Goal: Task Accomplishment & Management: Complete application form

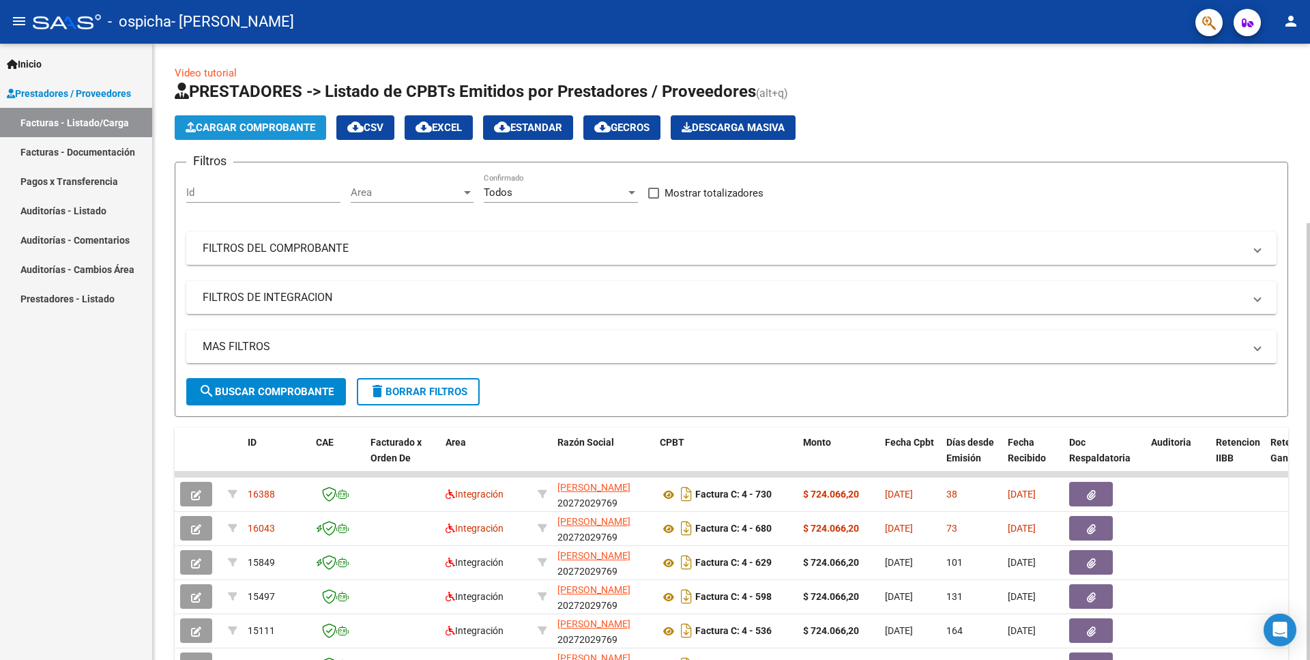
click at [310, 131] on span "Cargar Comprobante" at bounding box center [251, 127] width 130 height 12
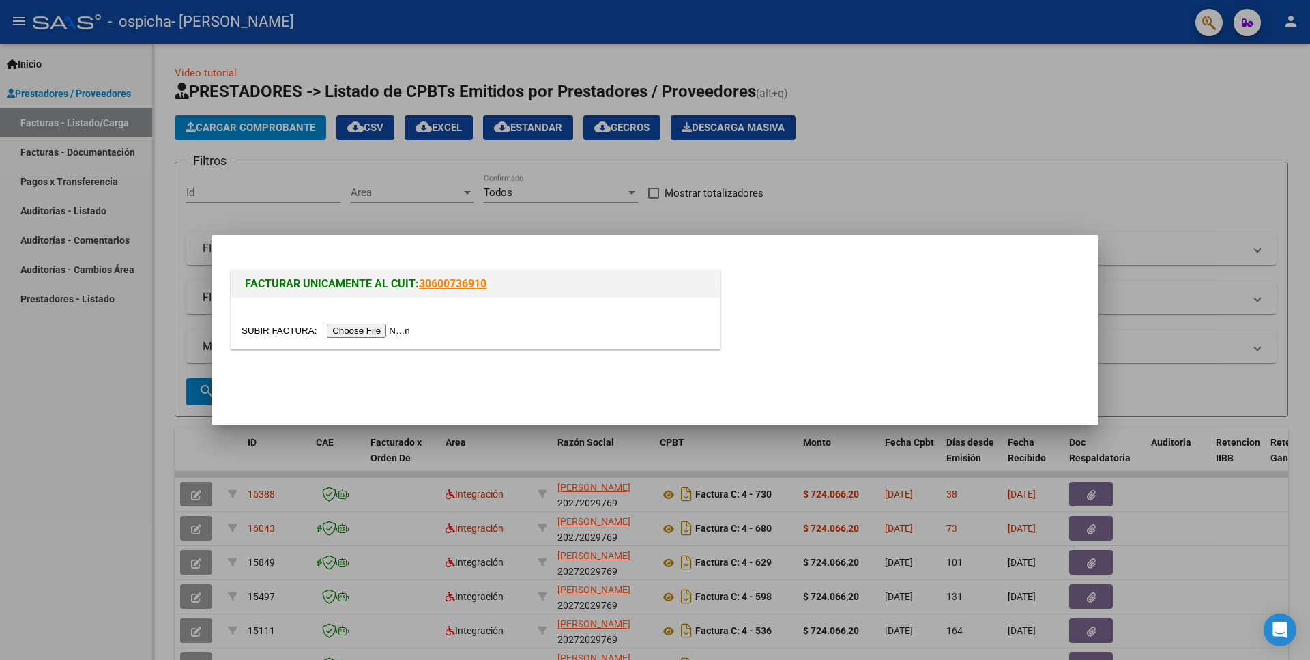
click at [282, 327] on input "file" at bounding box center [328, 330] width 173 height 14
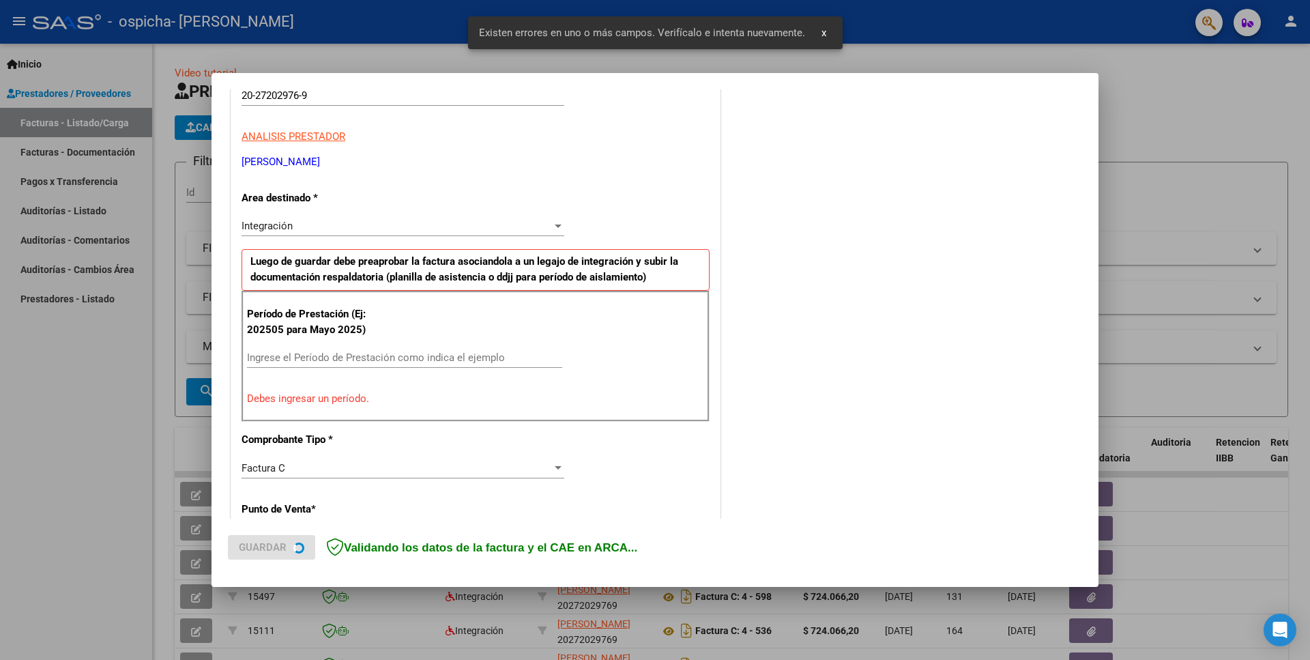
scroll to position [222, 0]
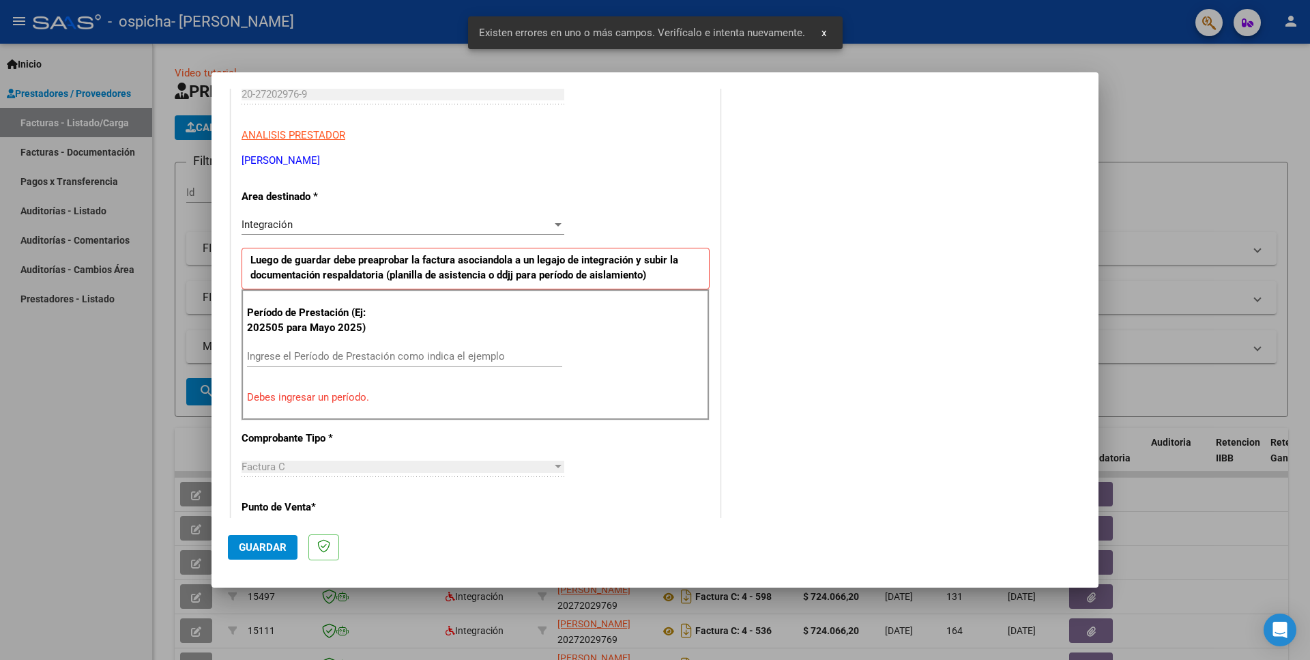
click at [341, 360] on input "Ingrese el Período de Prestación como indica el ejemplo" at bounding box center [404, 356] width 315 height 12
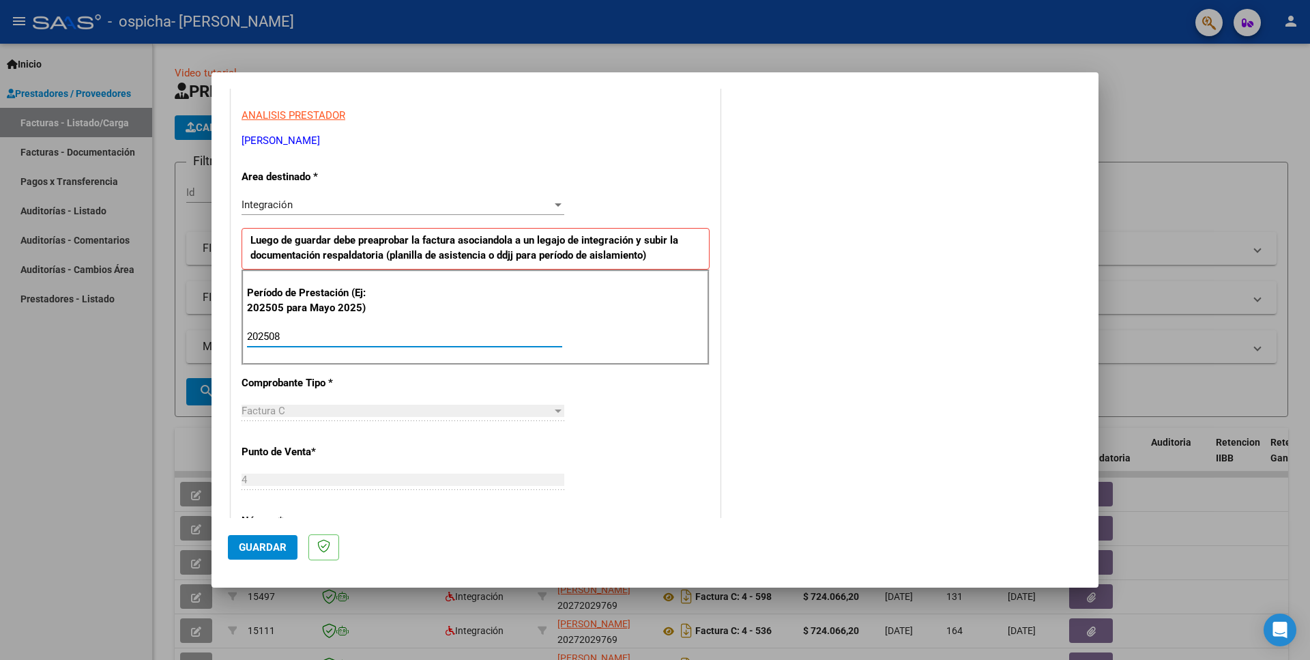
scroll to position [239, 0]
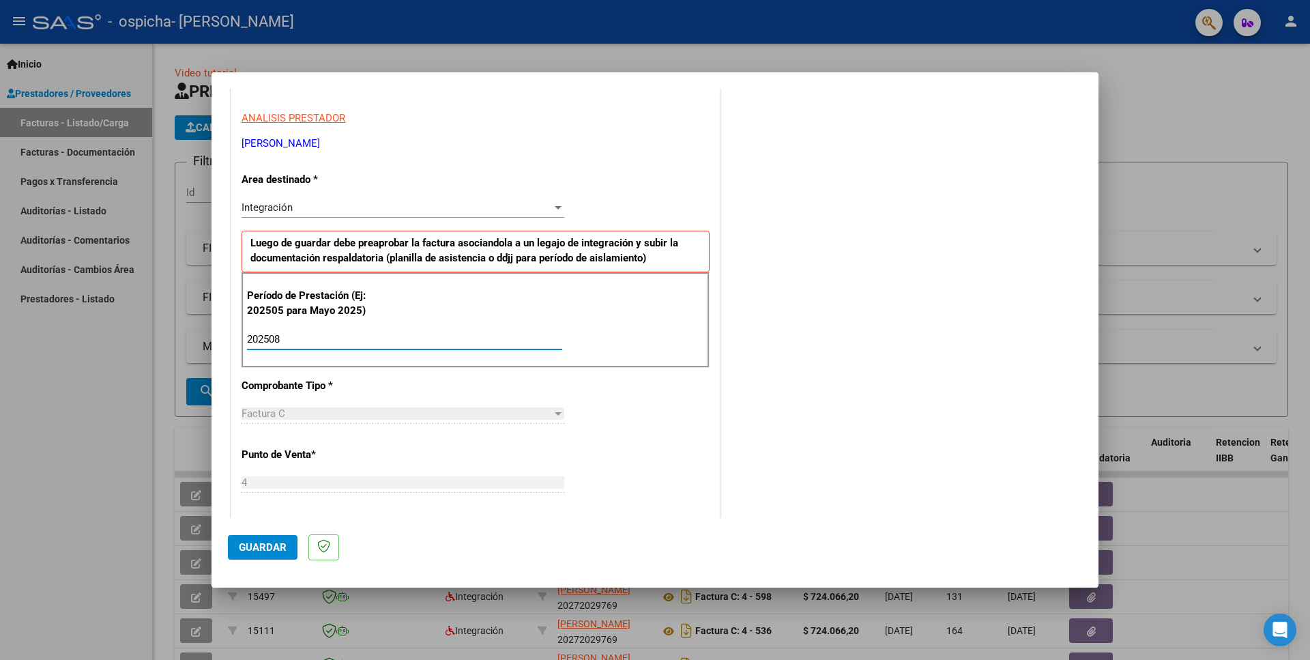
type input "202508"
click at [259, 545] on span "Guardar" at bounding box center [263, 547] width 48 height 12
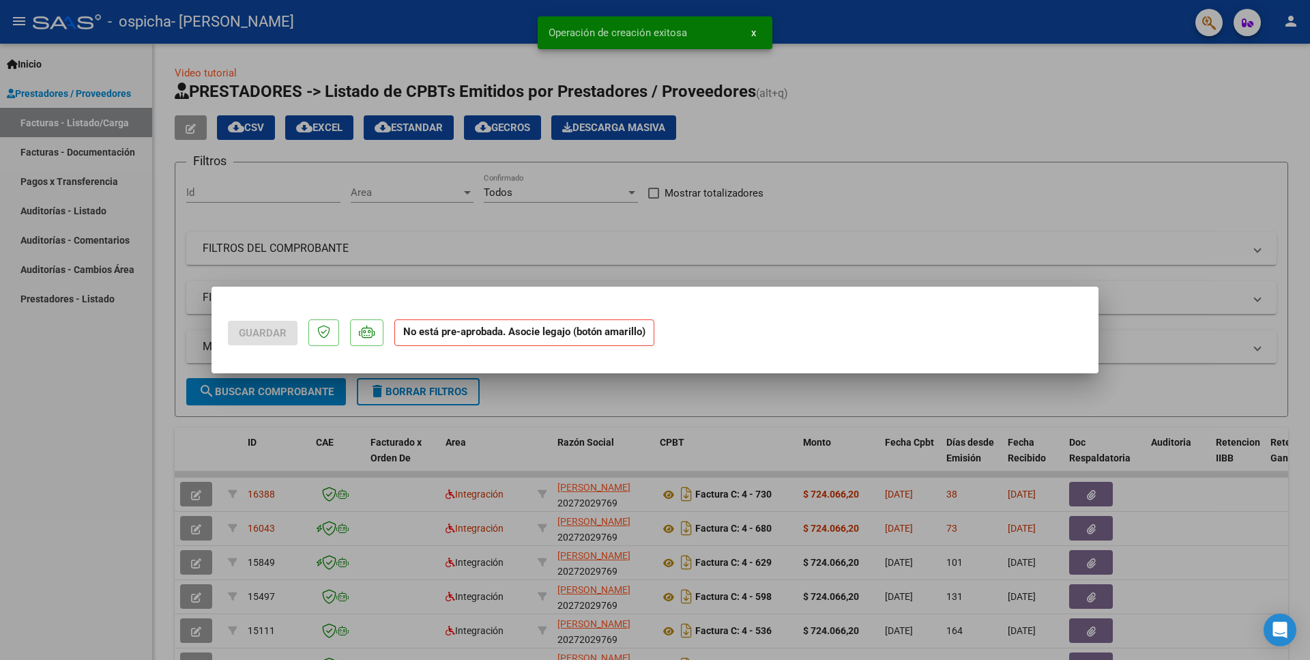
scroll to position [0, 0]
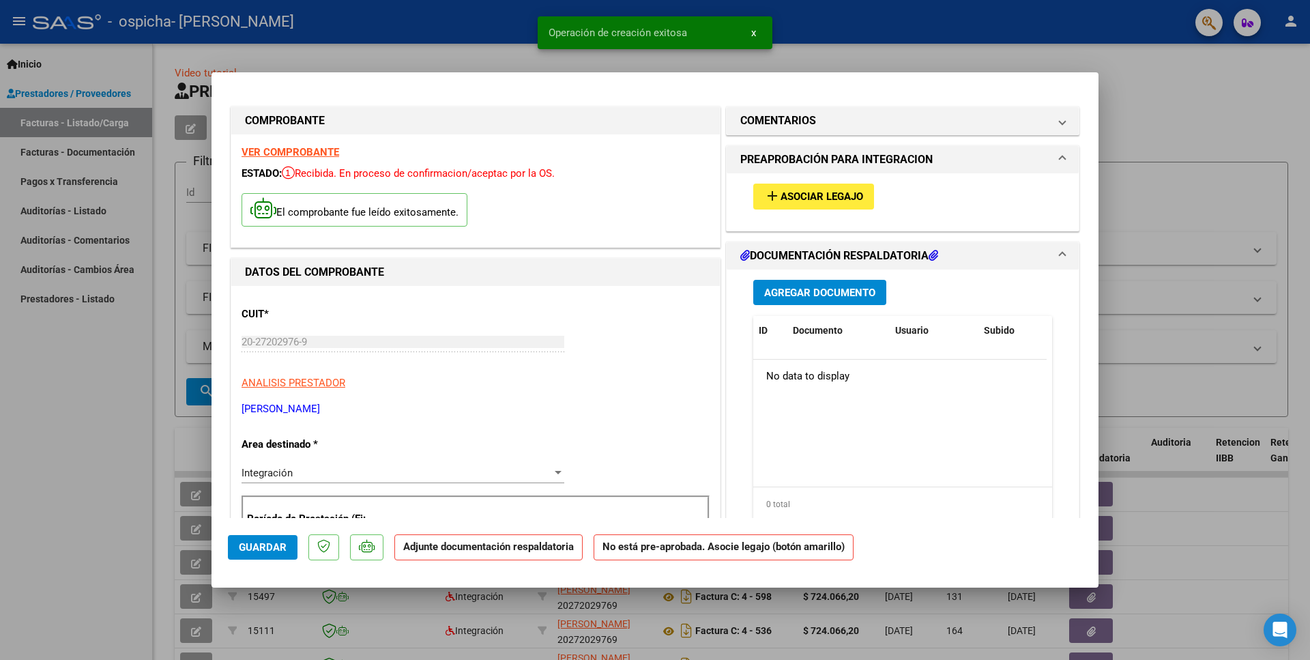
click at [818, 198] on span "Asociar Legajo" at bounding box center [822, 197] width 83 height 12
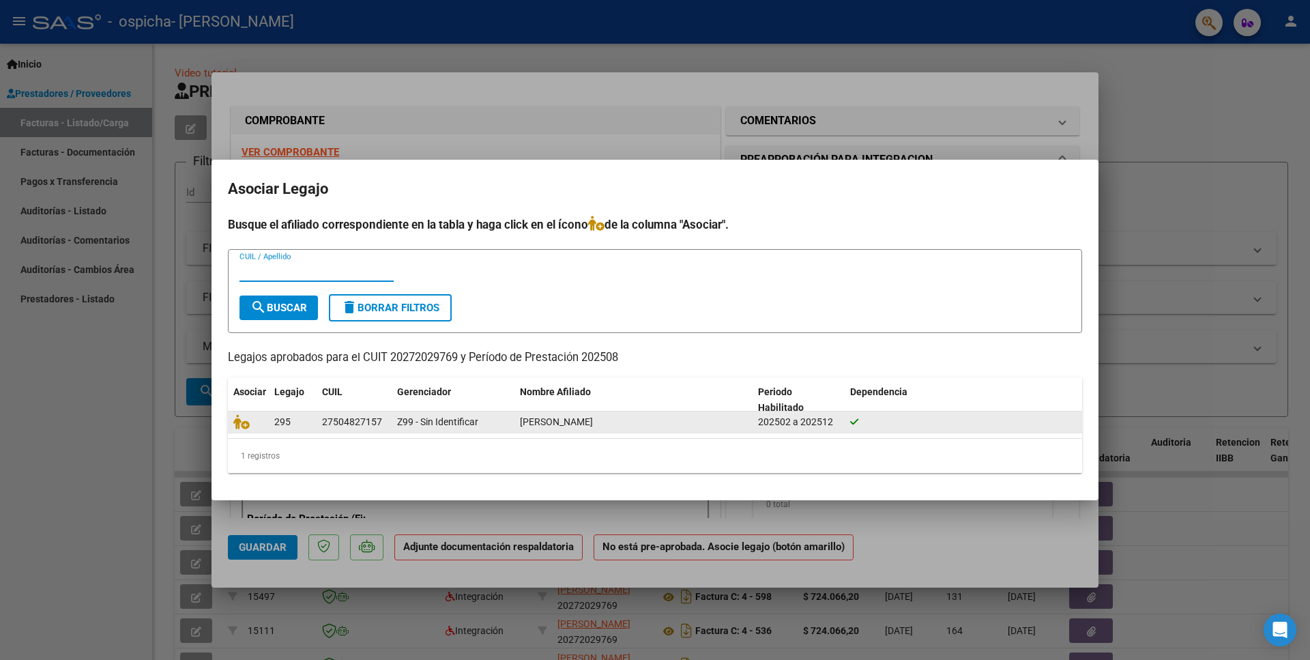
click at [278, 418] on span "295" at bounding box center [282, 421] width 16 height 11
click at [245, 422] on icon at bounding box center [241, 421] width 16 height 15
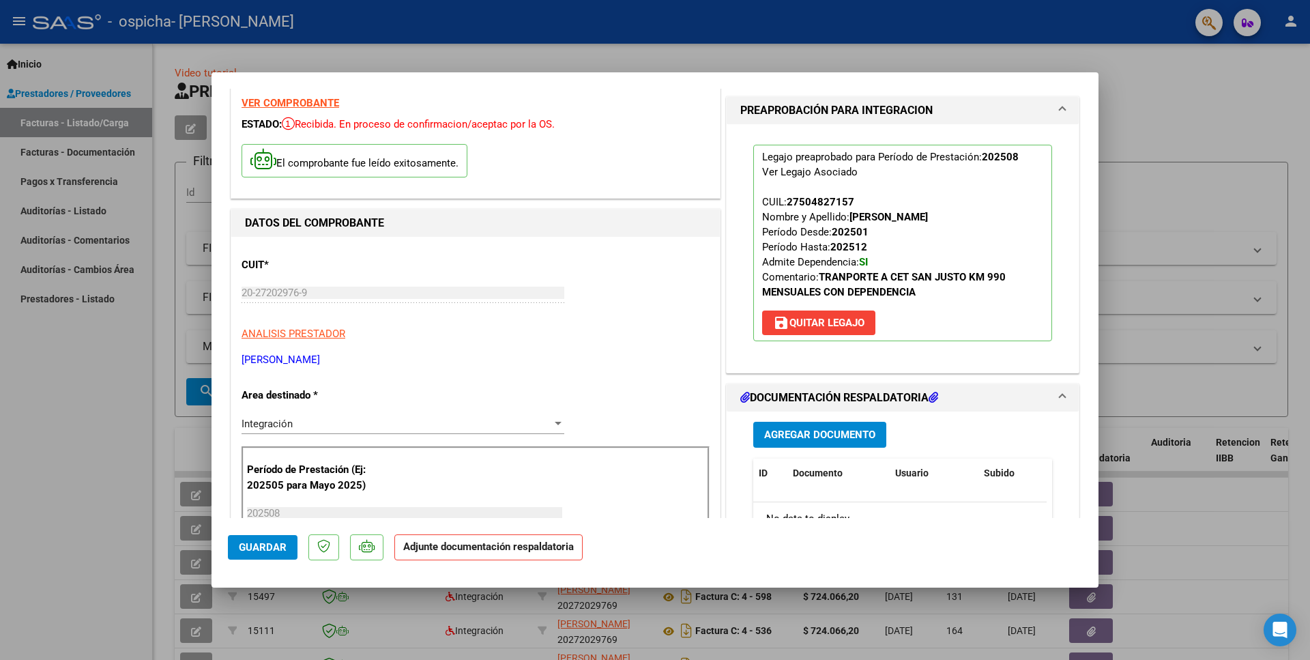
scroll to position [74, 0]
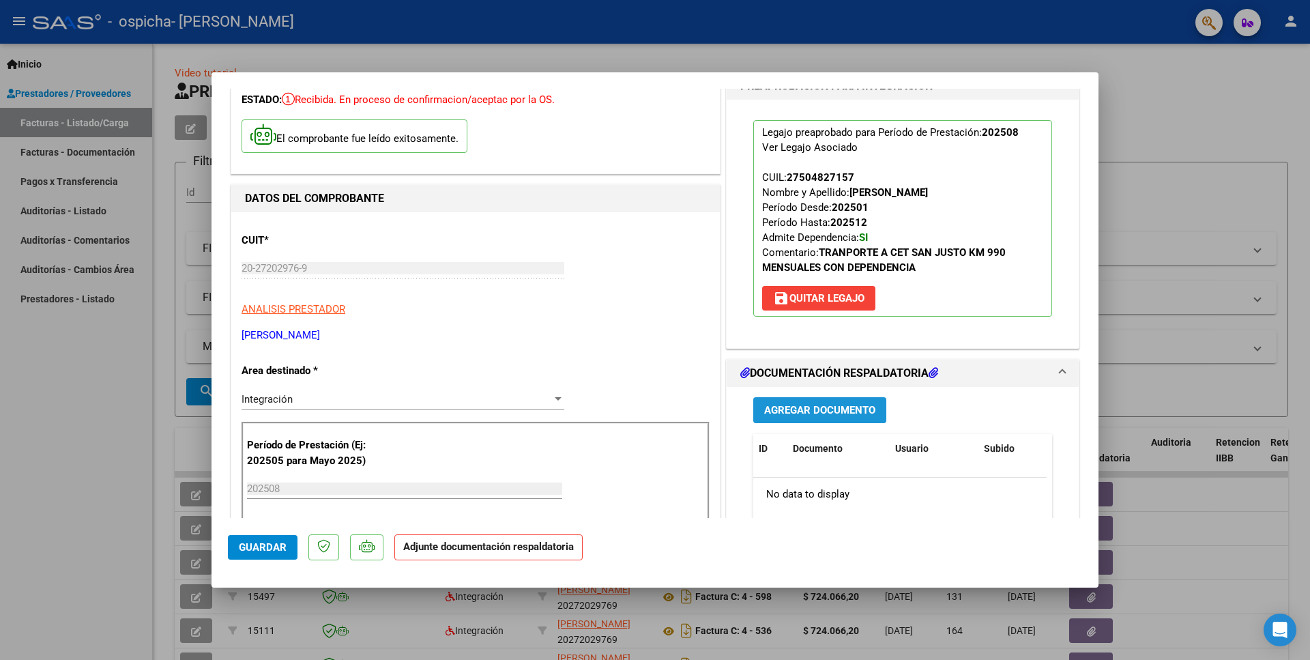
click at [785, 412] on span "Agregar Documento" at bounding box center [819, 411] width 111 height 12
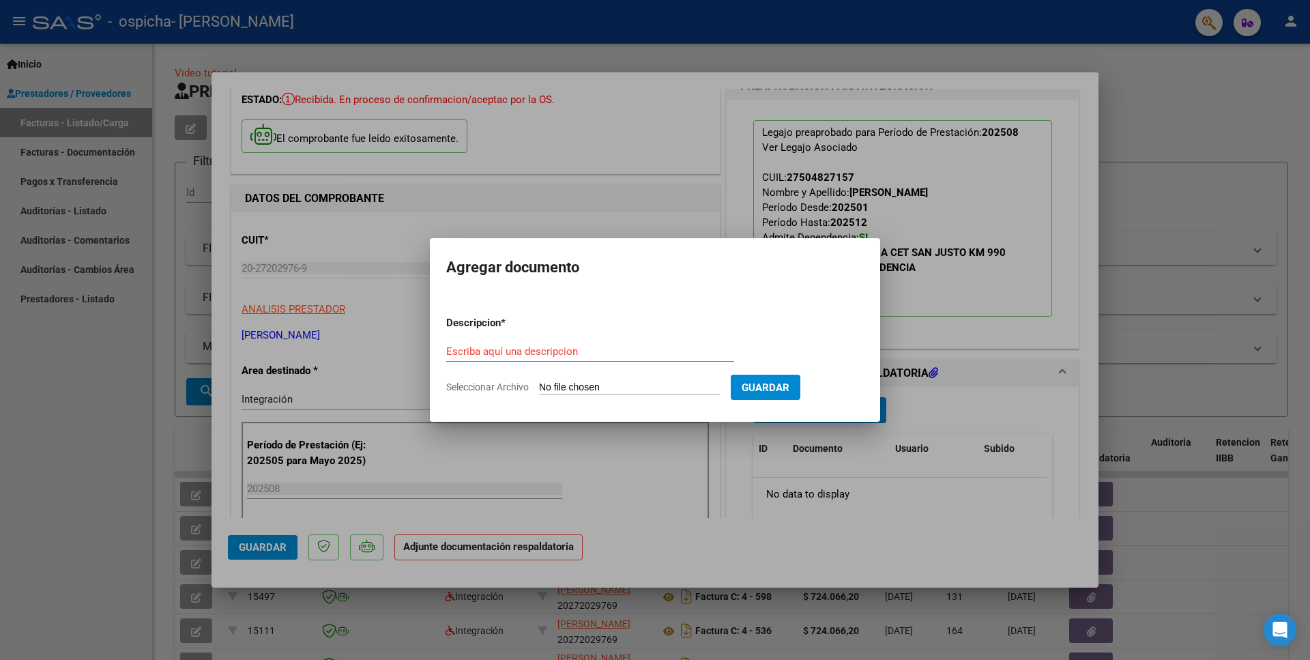
click at [578, 385] on input "Seleccionar Archivo" at bounding box center [629, 387] width 181 height 13
type input "C:\fakepath\Planilla de Asistencia.pdf"
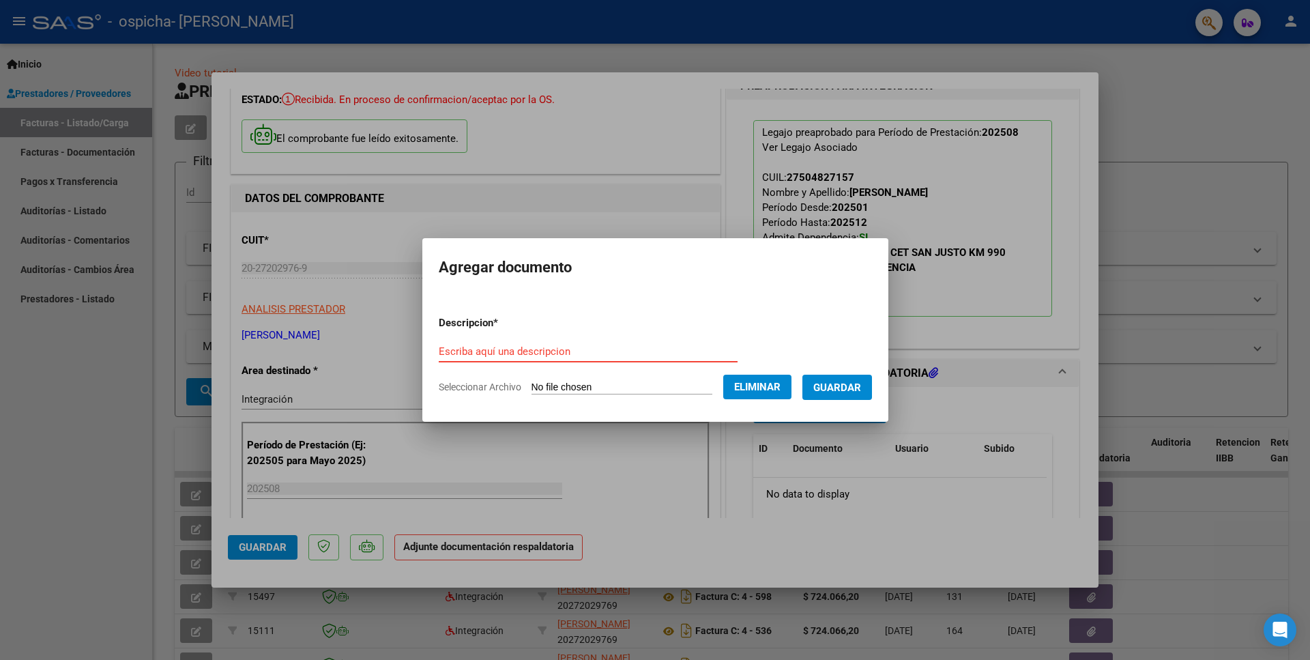
click at [635, 354] on input "Escriba aquí una descripcion" at bounding box center [588, 351] width 299 height 12
paste input "Planilla de Asistencia"
type input "Planilla de Asistencia"
click at [852, 386] on span "Guardar" at bounding box center [837, 387] width 48 height 12
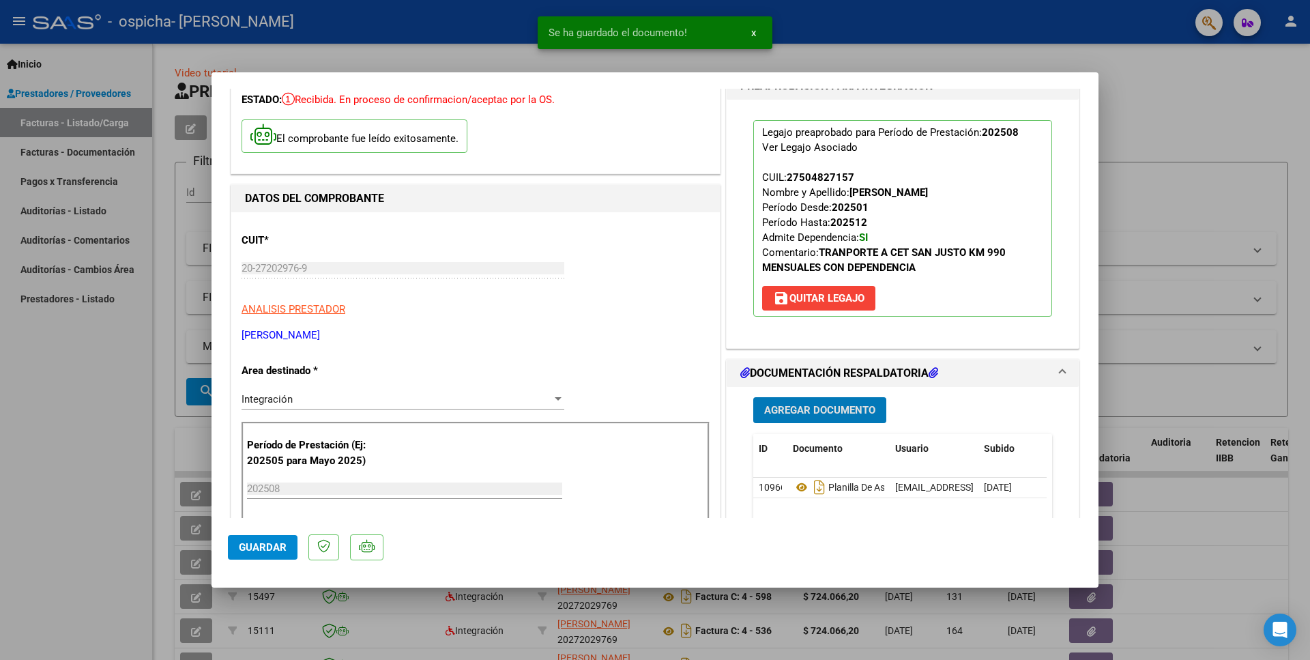
click at [829, 406] on span "Agregar Documento" at bounding box center [819, 411] width 111 height 12
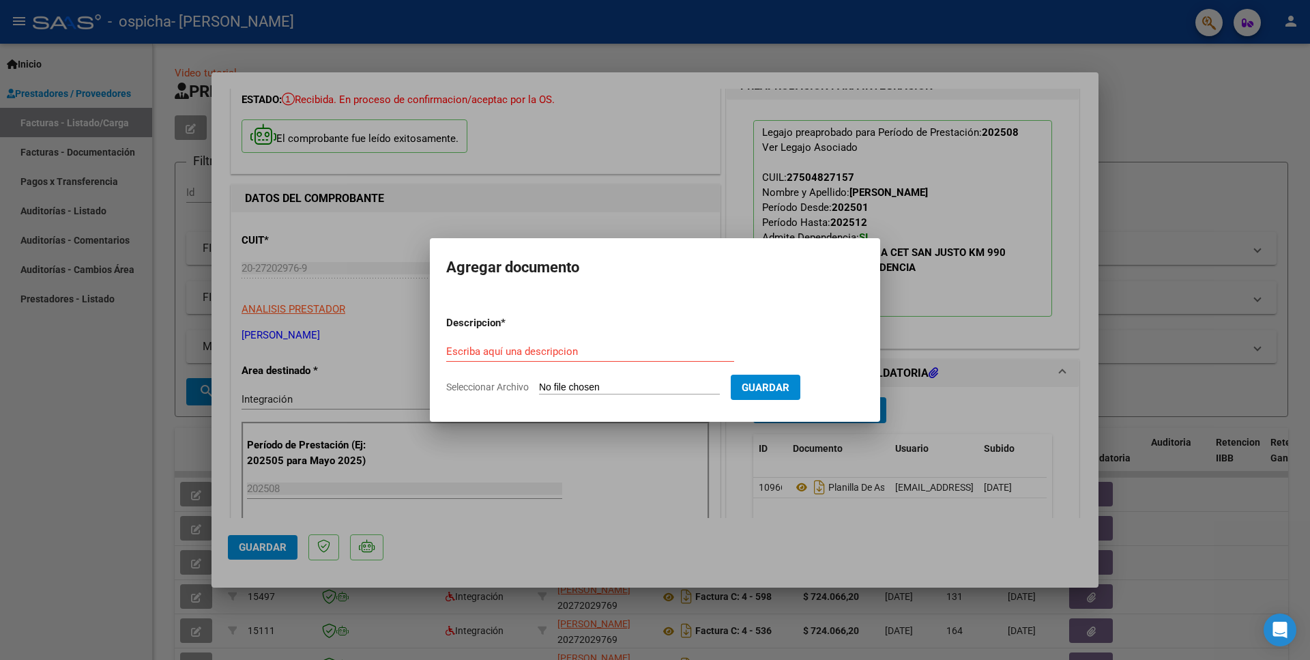
click at [562, 384] on input "Seleccionar Archivo" at bounding box center [629, 387] width 181 height 13
type input "C:\fakepath\Autorizacion.pdf"
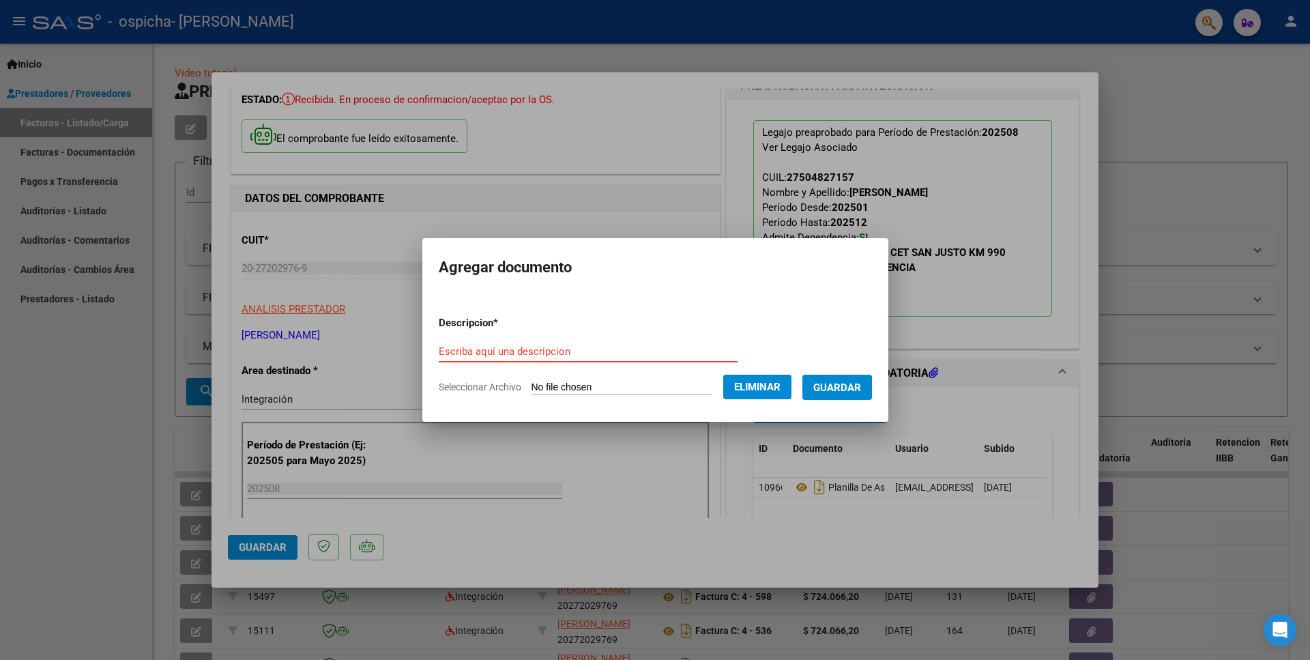
paste input "Autorizacion"
type input "Autorizacion"
click at [841, 388] on span "Guardar" at bounding box center [837, 387] width 48 height 12
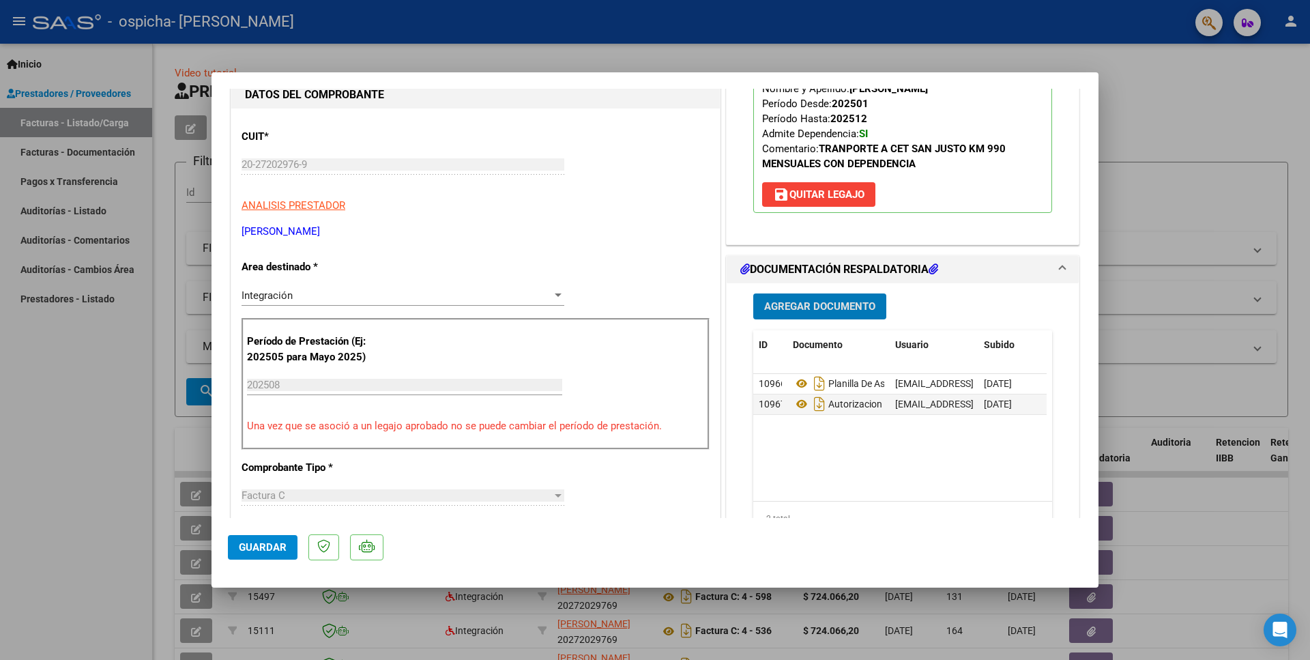
scroll to position [147, 0]
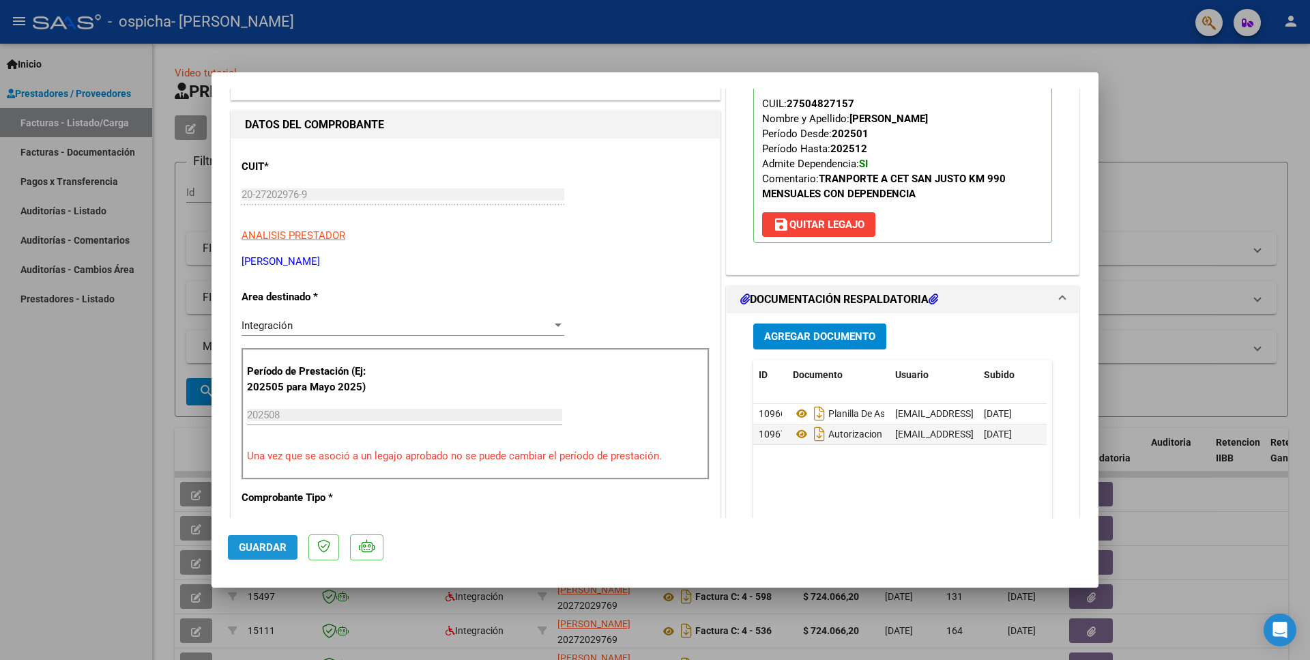
click at [255, 542] on span "Guardar" at bounding box center [263, 547] width 48 height 12
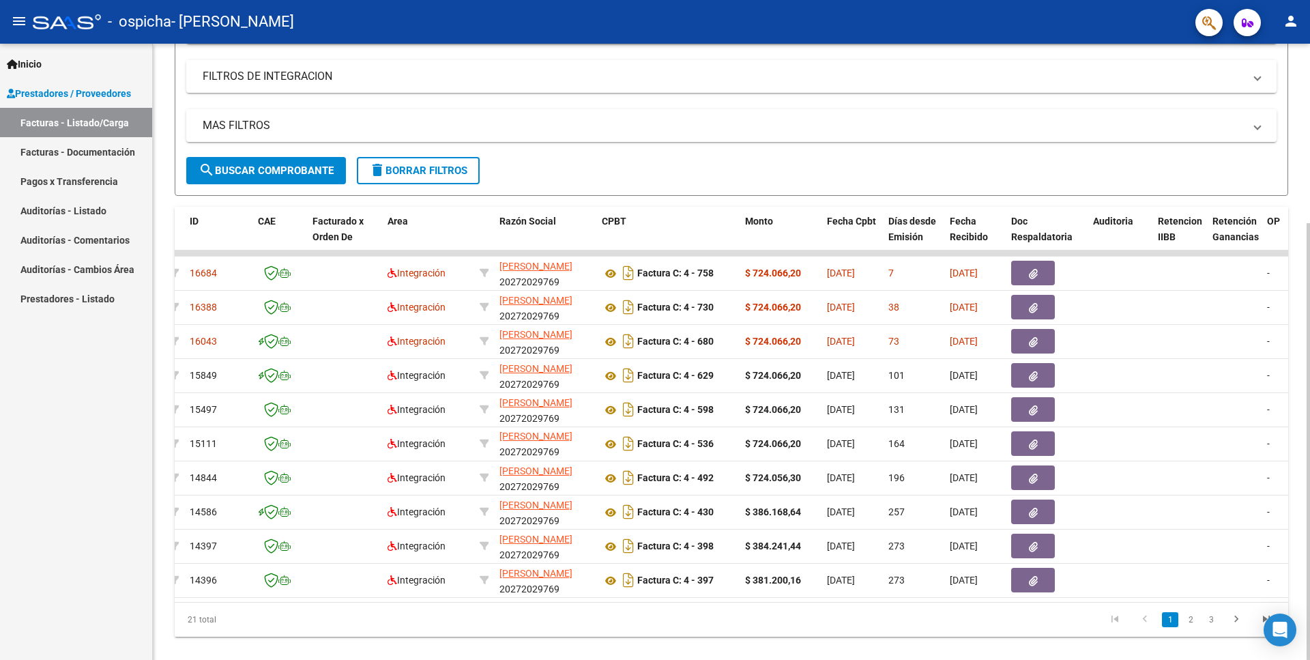
scroll to position [0, 0]
